Goal: Complete application form

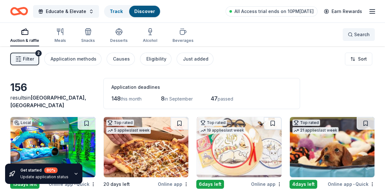
click at [370, 33] on button "Search" at bounding box center [358, 34] width 32 height 13
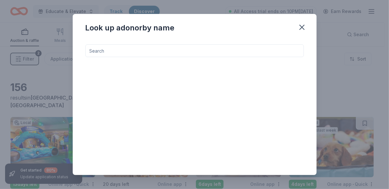
click at [166, 50] on input at bounding box center [195, 51] width 219 height 13
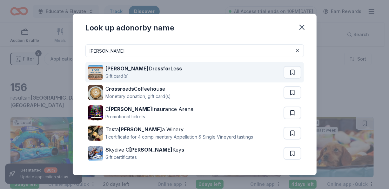
type input "[PERSON_NAME]"
click at [144, 79] on div "Gift card(s)" at bounding box center [144, 76] width 77 height 8
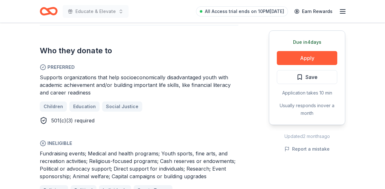
scroll to position [382, 0]
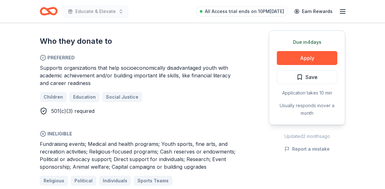
click at [109, 141] on span "Fundraising events; Medical and health programs; Youth sports, fine arts, and r…" at bounding box center [138, 155] width 196 height 29
drag, startPoint x: 90, startPoint y: 135, endPoint x: 147, endPoint y: 127, distance: 57.8
click at [147, 141] on span "Fundraising events; Medical and health programs; Youth sports, fine arts, and r…" at bounding box center [138, 155] width 196 height 29
drag, startPoint x: 162, startPoint y: 135, endPoint x: 146, endPoint y: 139, distance: 16.1
click at [146, 141] on span "Fundraising events; Medical and health programs; Youth sports, fine arts, and r…" at bounding box center [138, 155] width 196 height 29
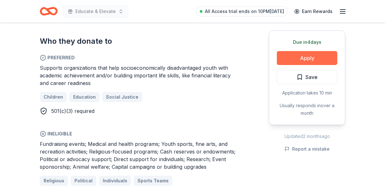
click at [311, 56] on button "Apply" at bounding box center [307, 58] width 60 height 14
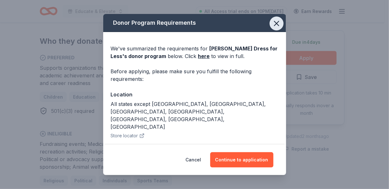
click at [275, 24] on icon "button" at bounding box center [277, 23] width 4 height 4
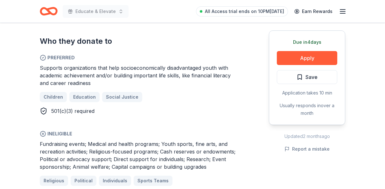
click at [341, 10] on icon "button" at bounding box center [343, 12] width 8 height 8
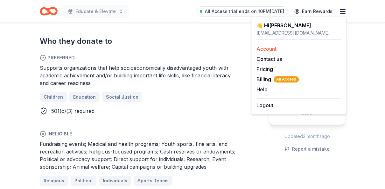
click at [275, 49] on link "Account" at bounding box center [266, 49] width 20 height 6
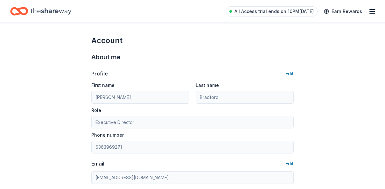
click at [55, 12] on icon "Home" at bounding box center [51, 11] width 41 height 13
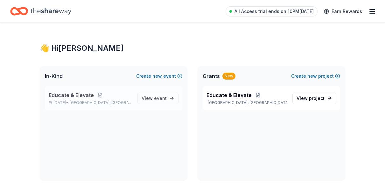
click at [66, 95] on span "Educate & Elevate" at bounding box center [71, 96] width 45 height 8
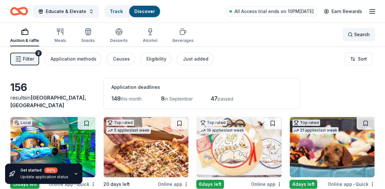
click at [359, 35] on span "Search" at bounding box center [362, 35] width 16 height 8
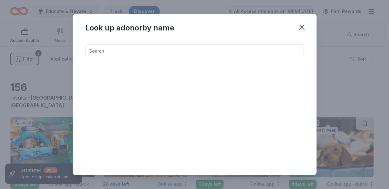
click at [133, 50] on input at bounding box center [195, 51] width 219 height 13
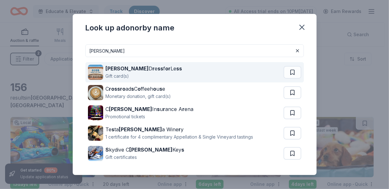
type input "[PERSON_NAME]"
click at [153, 68] on strong "r" at bounding box center [154, 68] width 2 height 6
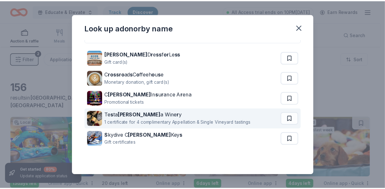
scroll to position [22, 0]
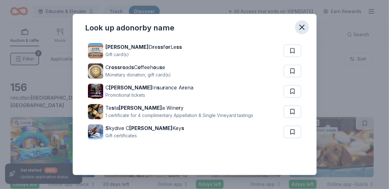
click at [306, 26] on icon "button" at bounding box center [302, 27] width 9 height 9
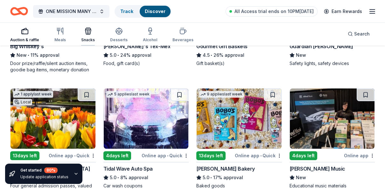
scroll to position [668, 0]
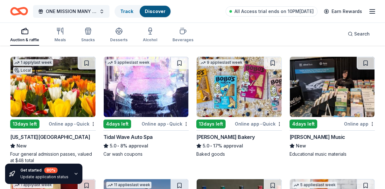
click at [61, 99] on img at bounding box center [52, 87] width 85 height 60
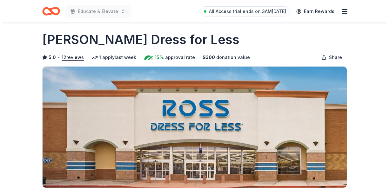
scroll to position [382, 0]
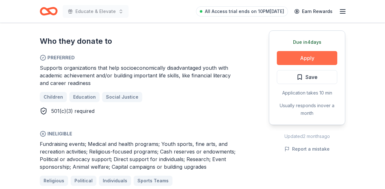
click at [311, 58] on button "Apply" at bounding box center [307, 58] width 60 height 14
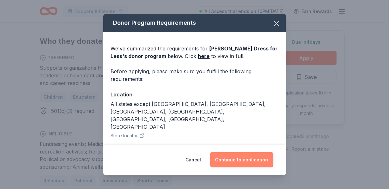
click at [237, 156] on button "Continue to application" at bounding box center [241, 160] width 63 height 15
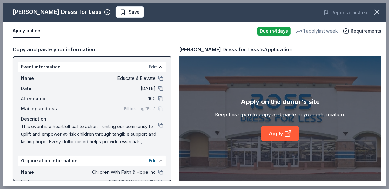
click at [149, 67] on button "Edit" at bounding box center [153, 67] width 8 height 8
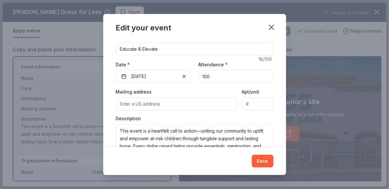
scroll to position [72, 0]
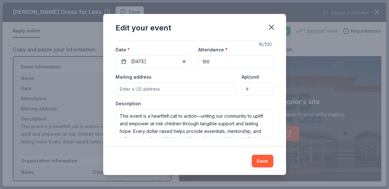
click at [183, 90] on input "Mailing address" at bounding box center [176, 89] width 121 height 13
click at [172, 86] on input "1010 Pevely Pointe Drive, Pevely, MO, 63070" at bounding box center [176, 89] width 121 height 13
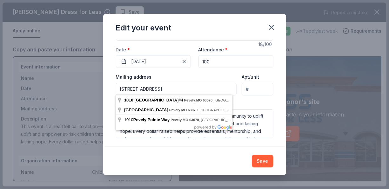
type input "1010 Pevely Pointe Drive,4 Pevely, MO, 63070"
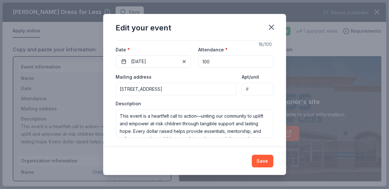
click at [148, 148] on div "Save" at bounding box center [194, 162] width 183 height 28
click at [256, 88] on input "Apt/unit" at bounding box center [257, 89] width 31 height 13
type input "4"
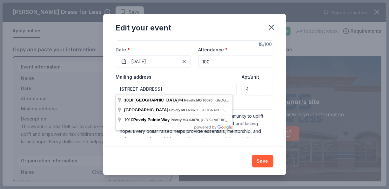
click at [175, 90] on input "1010 Pevely Pointe Drive,4 Pevely, MO, 63070" at bounding box center [176, 89] width 121 height 13
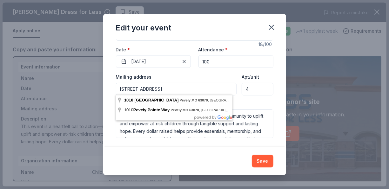
click at [210, 88] on input "1010 Pevely Pointe Drive, Pevely, MO, 63070" at bounding box center [176, 89] width 121 height 13
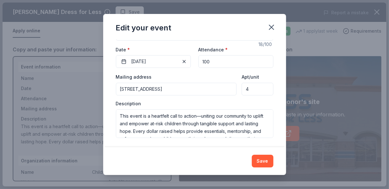
type input "1010 Pevely Pointe Drive, Pevely, MO, 63070"
click at [266, 163] on button "Save" at bounding box center [263, 161] width 22 height 13
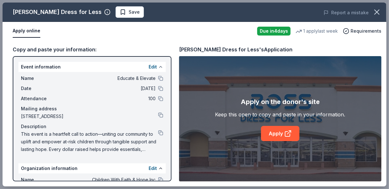
click at [158, 66] on button at bounding box center [160, 67] width 5 height 5
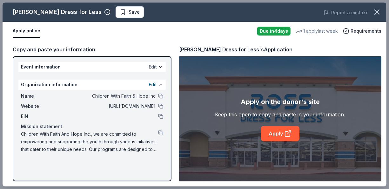
click at [154, 65] on button "Edit" at bounding box center [153, 67] width 8 height 8
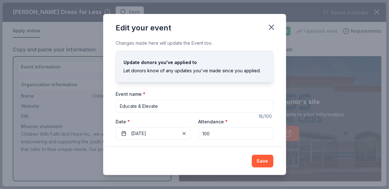
click at [167, 112] on input "Educate & Elevate" at bounding box center [195, 106] width 158 height 13
type input "E"
type input "ONE MISSION MANY MIRACLES"
click at [206, 144] on div "Event name * ONE MISSION MANY MIRACLES 25 /100 Event website https://www.givesi…" at bounding box center [195, 150] width 158 height 120
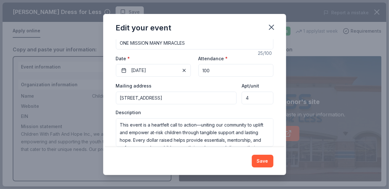
scroll to position [64, 0]
click at [270, 160] on button "Save" at bounding box center [263, 161] width 22 height 13
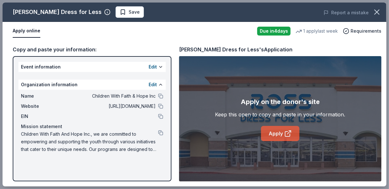
click at [278, 129] on link "Apply" at bounding box center [280, 133] width 38 height 15
